Goal: Download file/media

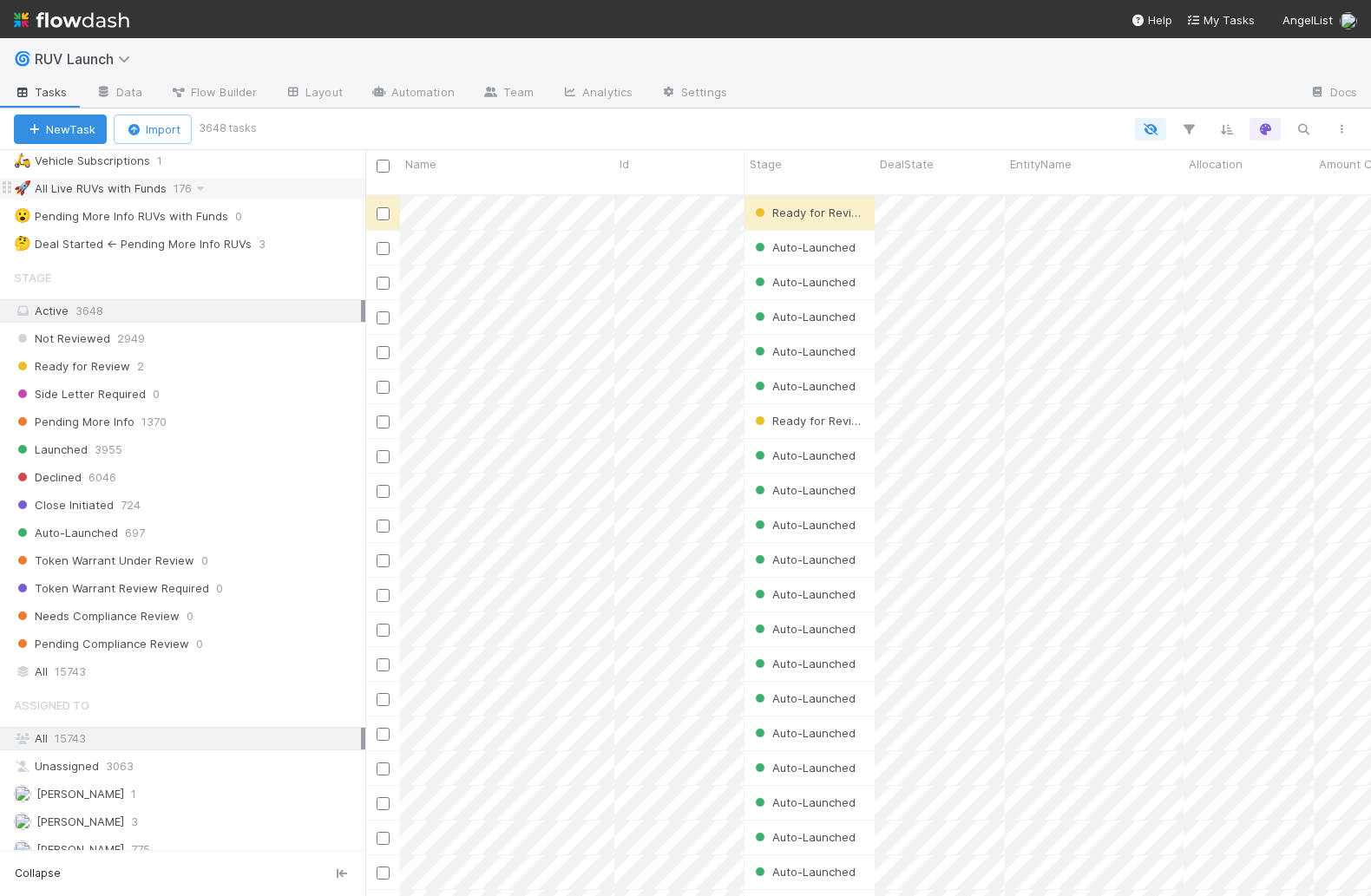
scroll to position [419, 0]
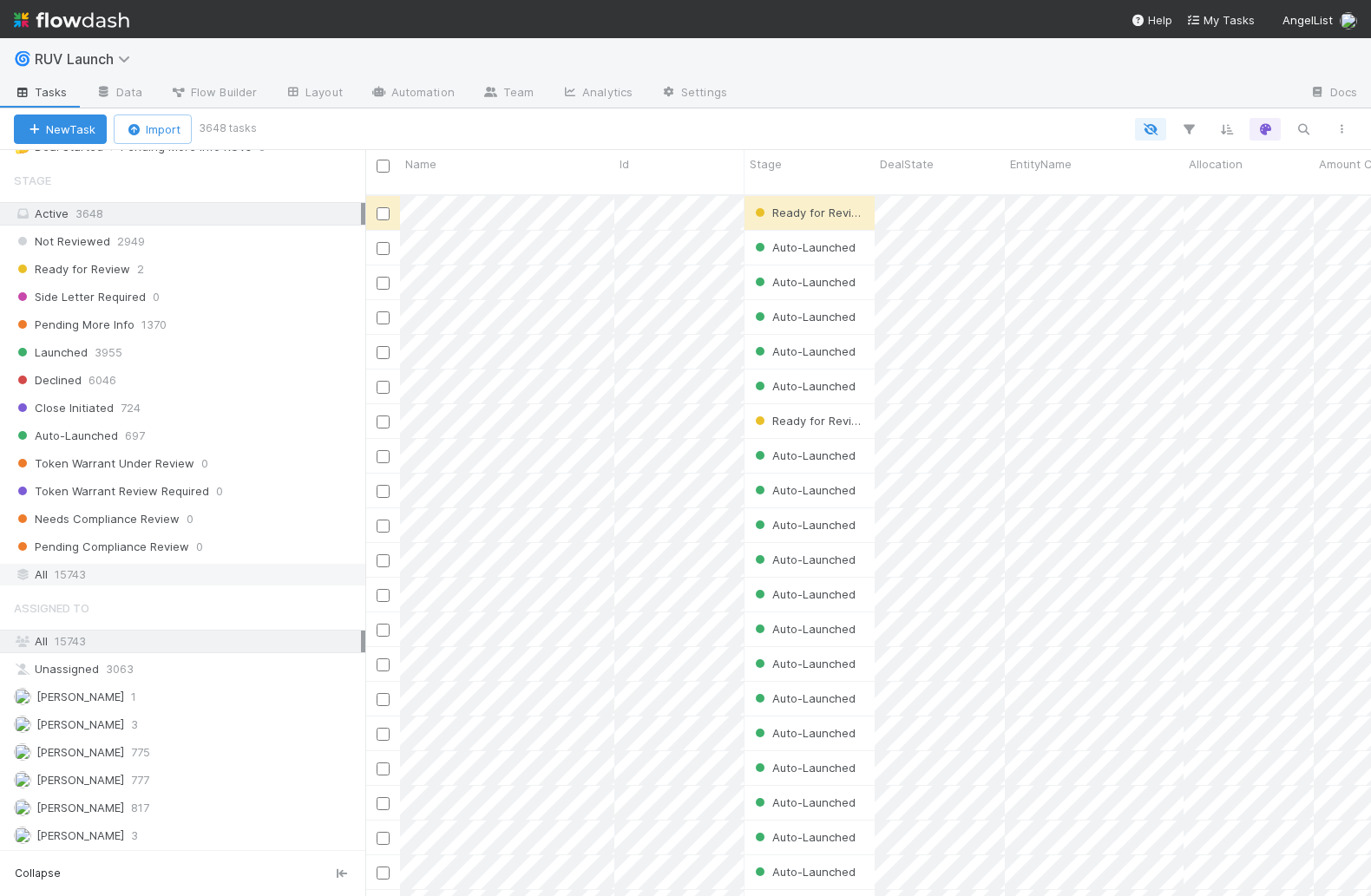
click at [138, 564] on div "All 15743" at bounding box center [187, 575] width 347 height 22
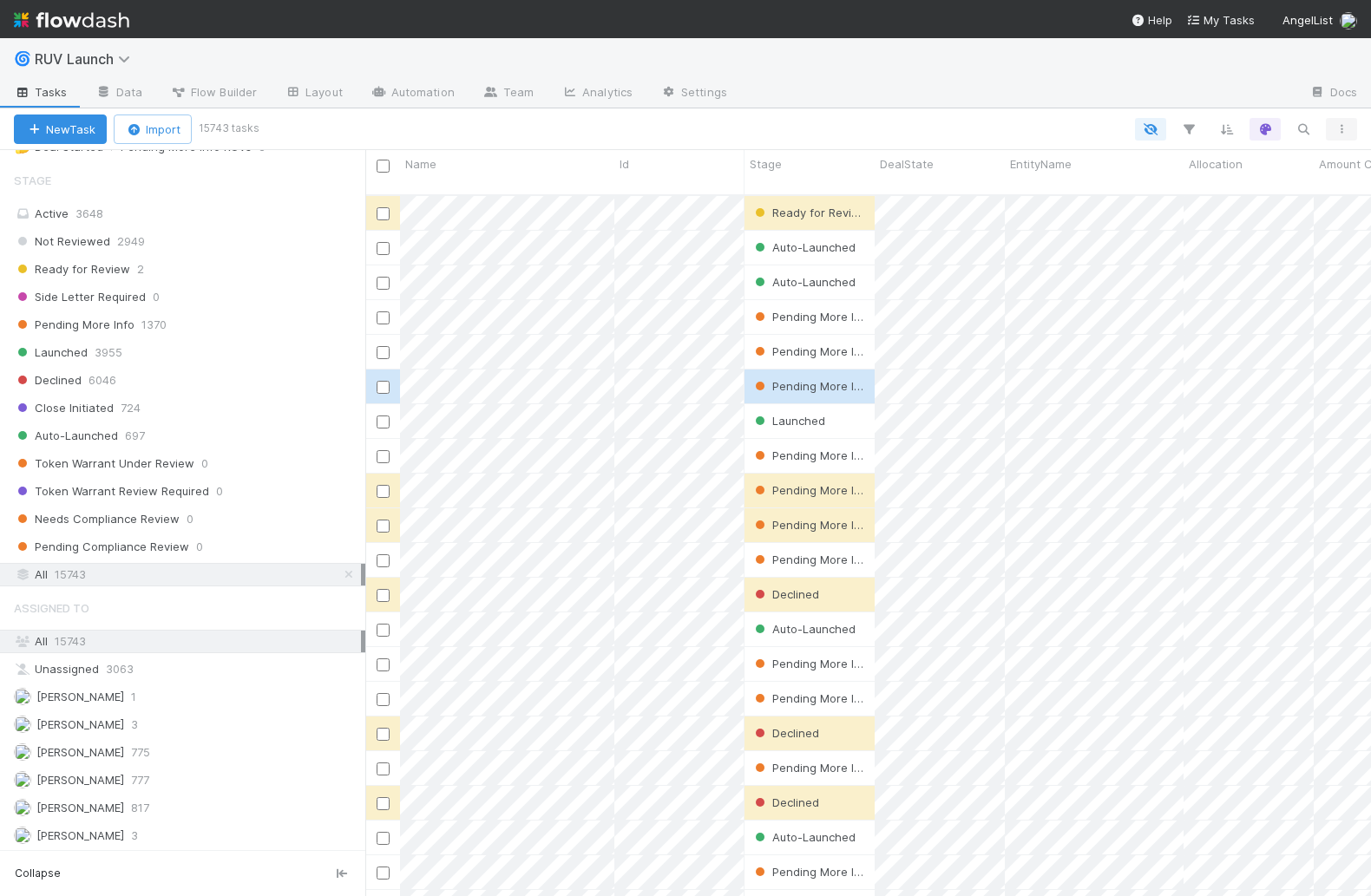
scroll to position [716, 1005]
click at [1348, 127] on icon "button" at bounding box center [1342, 129] width 18 height 11
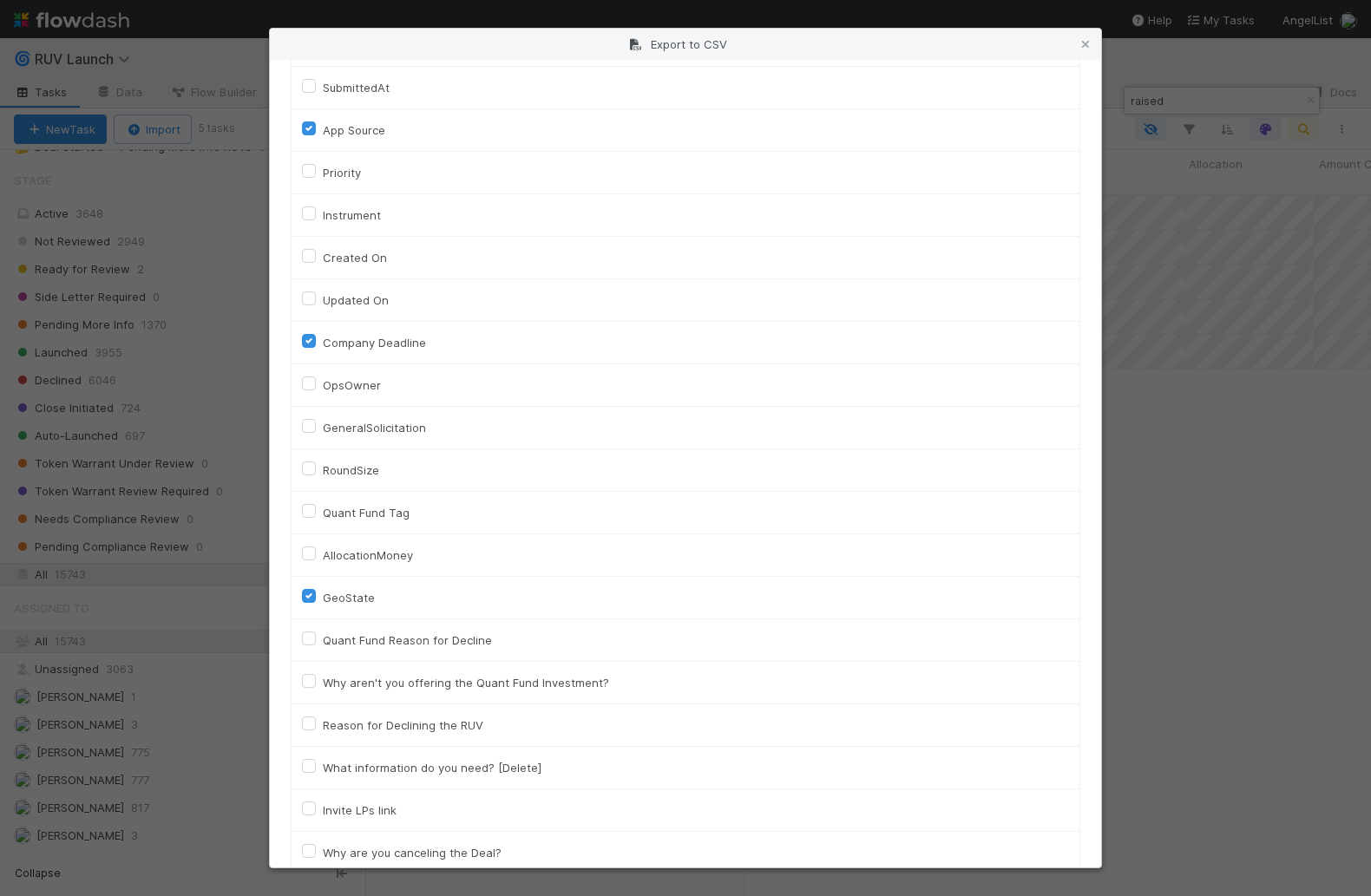
scroll to position [764, 0]
type input "raised"
click at [350, 462] on label "RoundSize" at bounding box center [350, 472] width 56 height 21
click at [316, 462] on input "RoundSize" at bounding box center [309, 470] width 14 height 16
click at [350, 462] on label "RoundSize" at bounding box center [350, 472] width 56 height 21
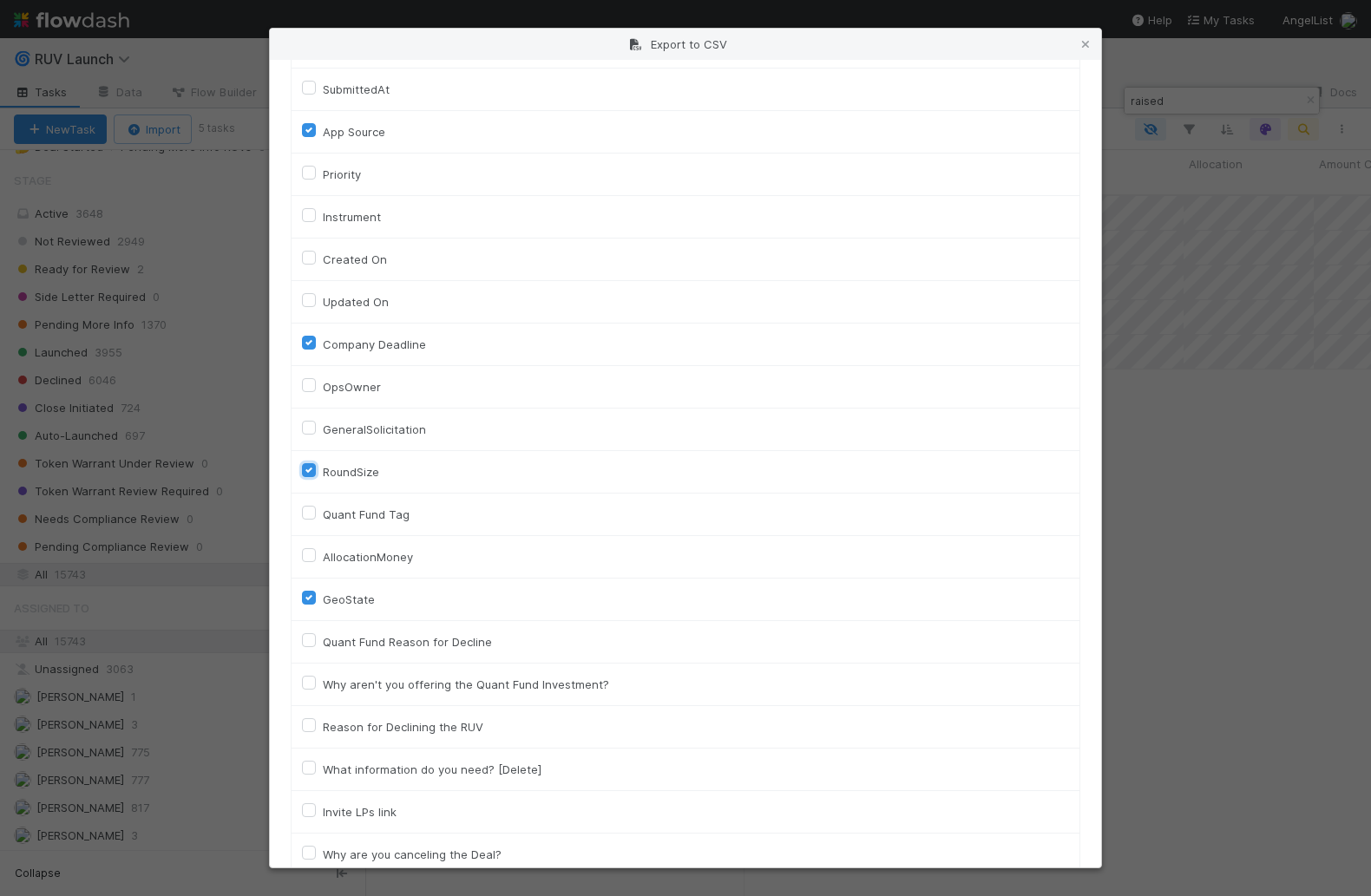
click at [316, 462] on input "RoundSize" at bounding box center [309, 470] width 14 height 16
checkbox input "false"
click at [348, 547] on label "AllocationMoney" at bounding box center [367, 557] width 90 height 21
click at [316, 547] on input "AllocationMoney" at bounding box center [309, 555] width 14 height 16
checkbox input "true"
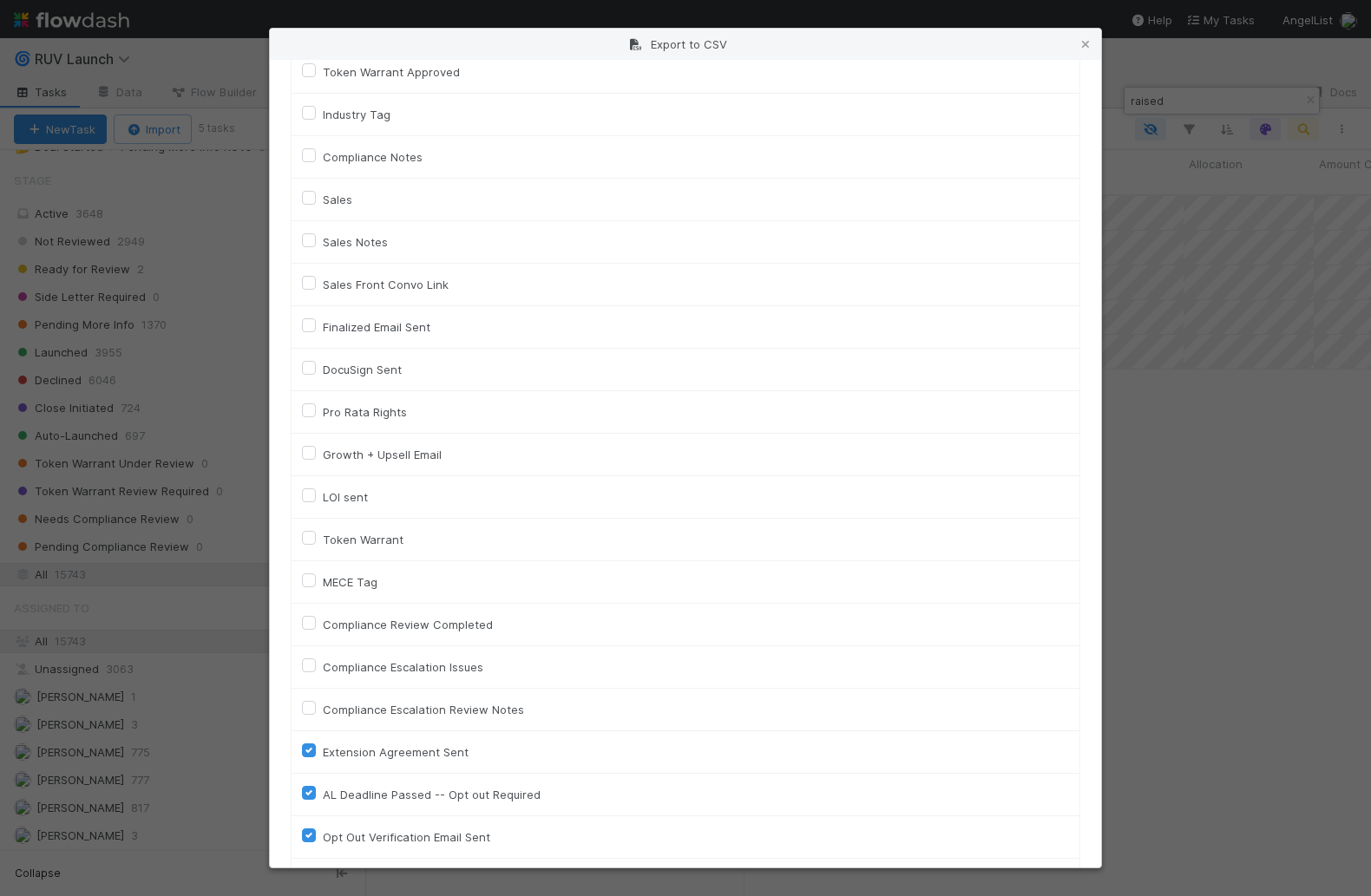
scroll to position [3812, 0]
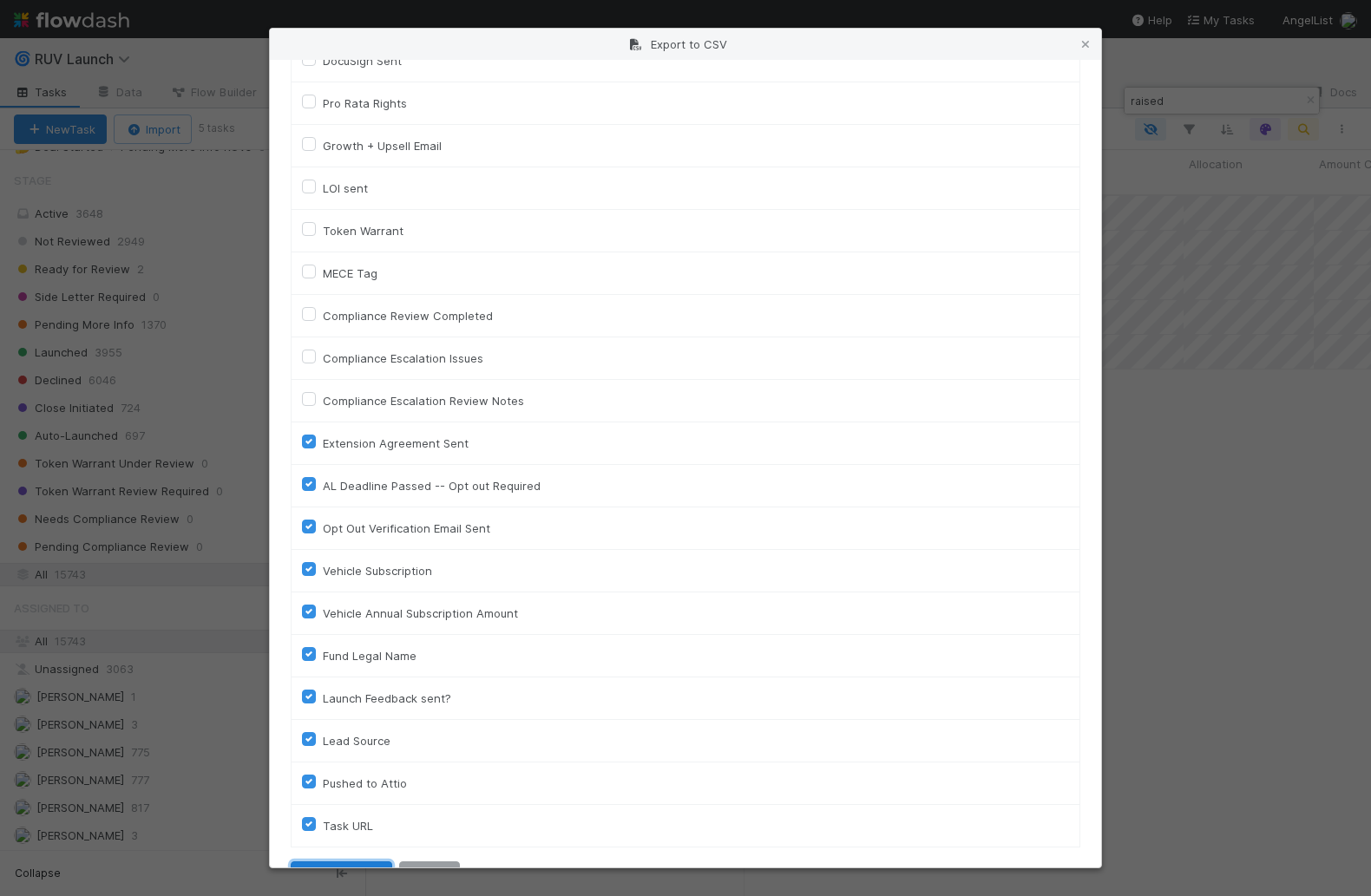
click at [330, 861] on button "Generate CSV" at bounding box center [341, 876] width 102 height 30
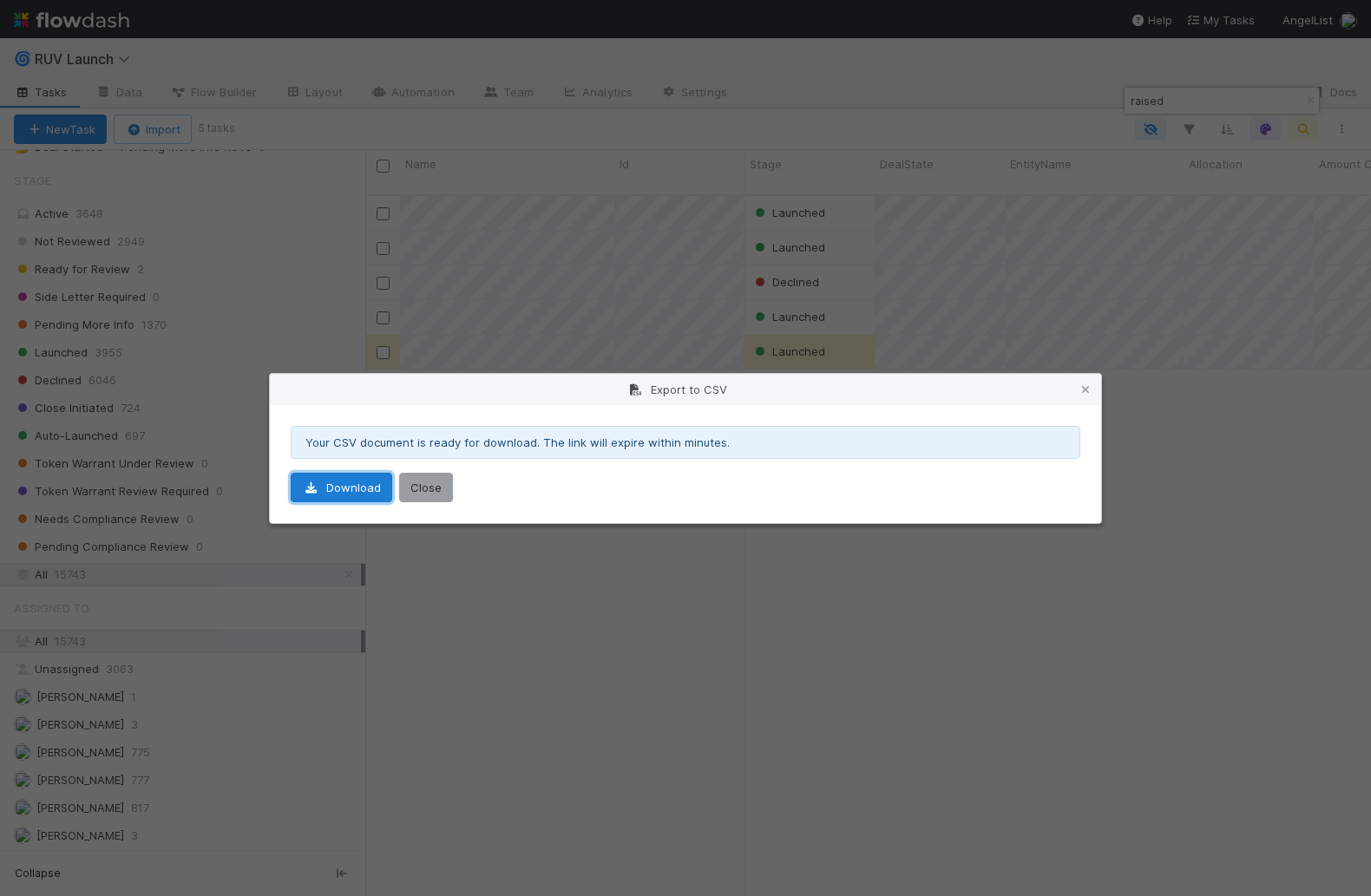
click at [310, 497] on link "Download" at bounding box center [341, 488] width 102 height 30
